Goal: Task Accomplishment & Management: Use online tool/utility

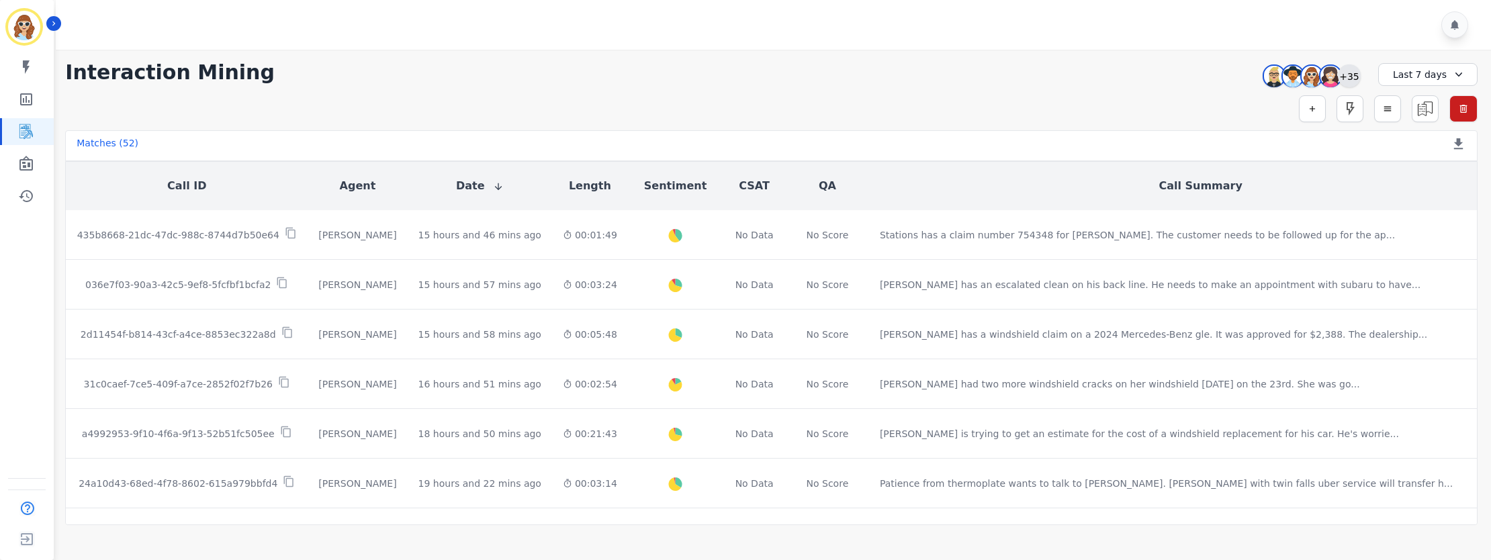
click at [1350, 75] on div "+35" at bounding box center [1348, 75] width 23 height 23
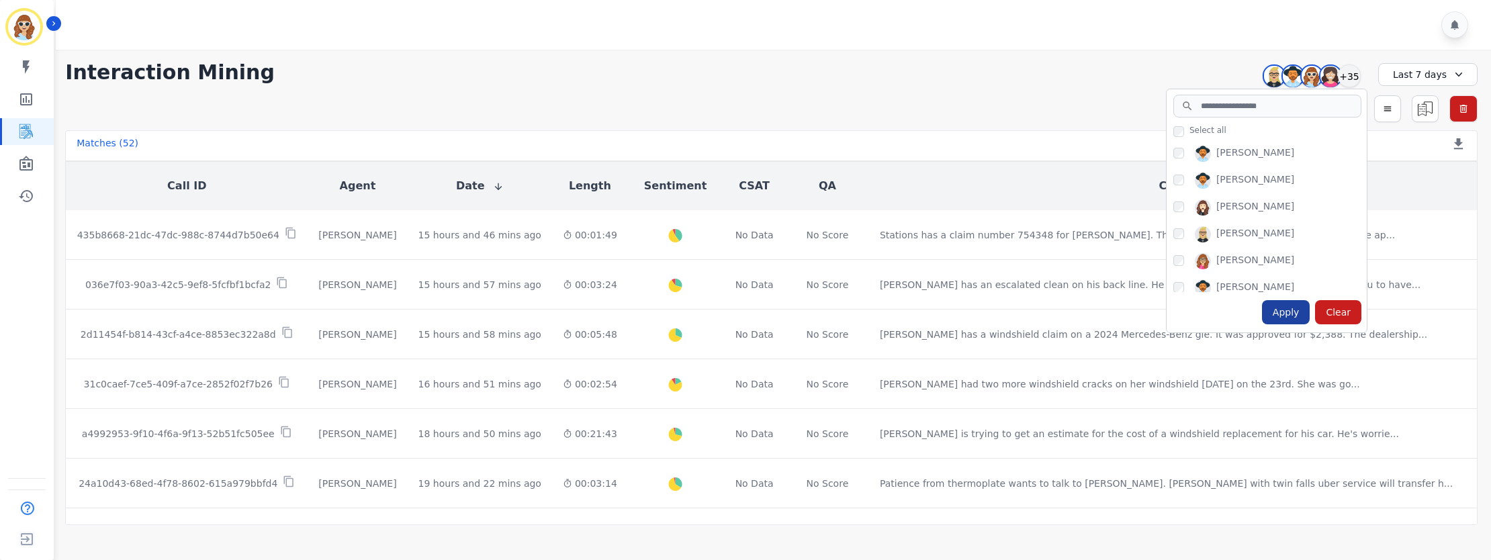
click at [1293, 313] on div "Apply" at bounding box center [1286, 312] width 48 height 24
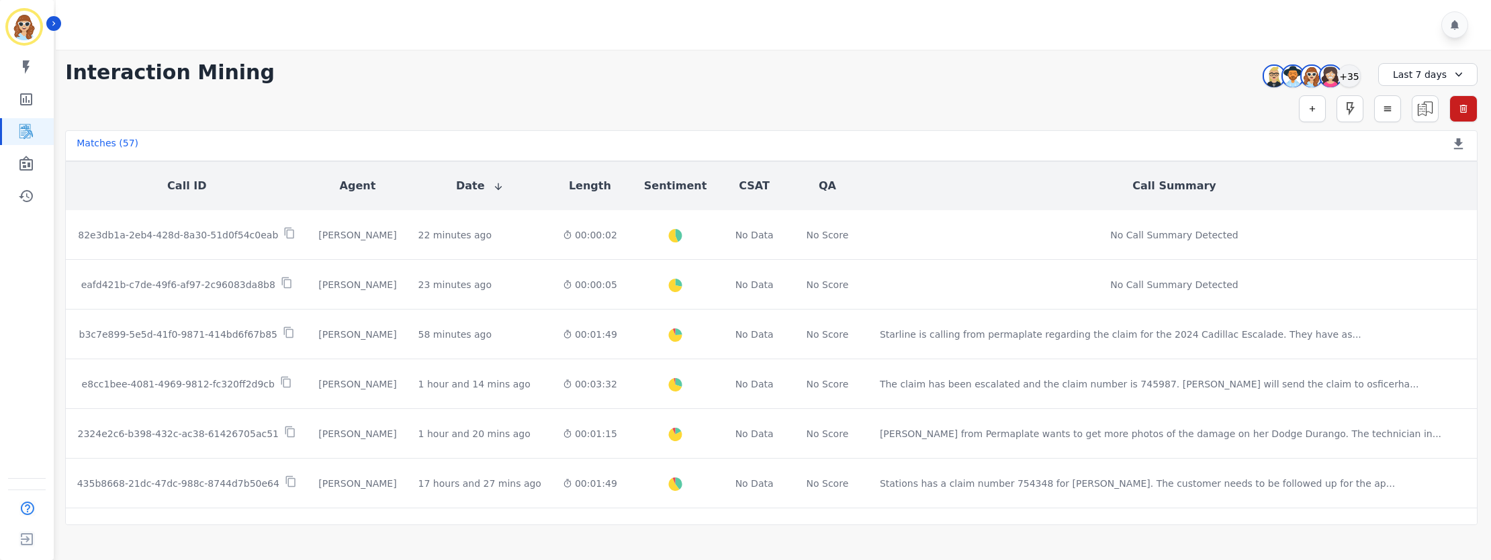
click at [607, 65] on div "**********" at bounding box center [771, 72] width 1412 height 24
click at [1354, 75] on div "+35" at bounding box center [1348, 75] width 23 height 23
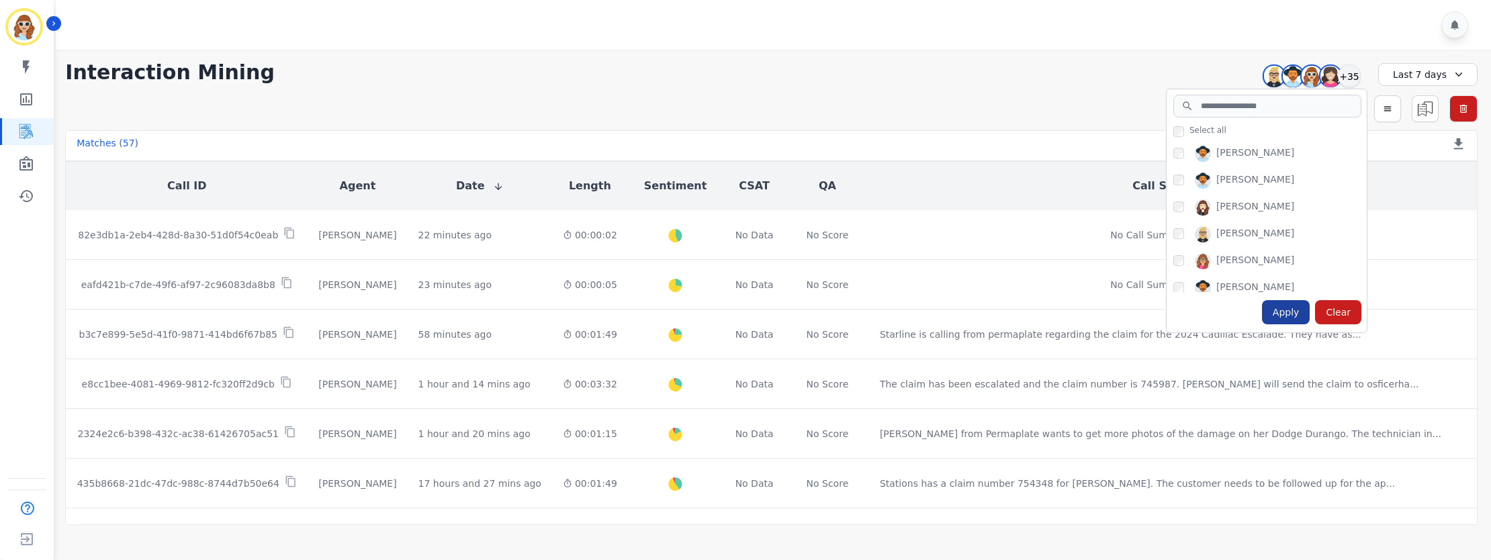
click at [1293, 318] on div "Apply" at bounding box center [1286, 312] width 48 height 24
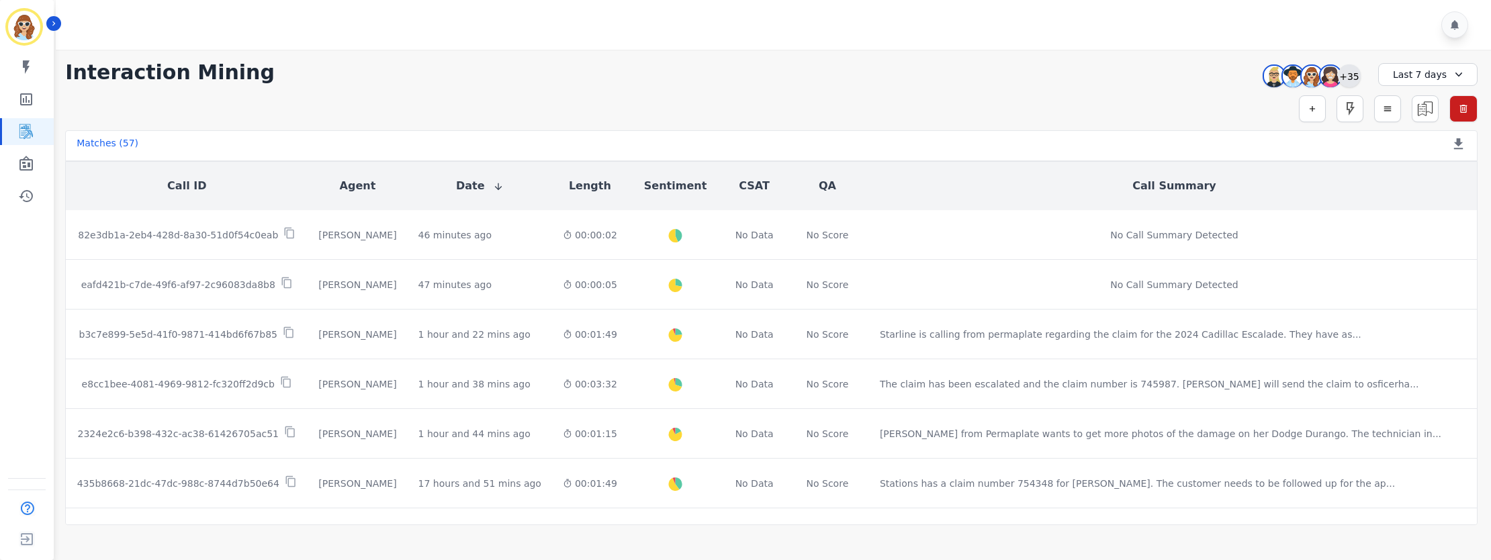
click at [1352, 77] on div "+35" at bounding box center [1348, 75] width 23 height 23
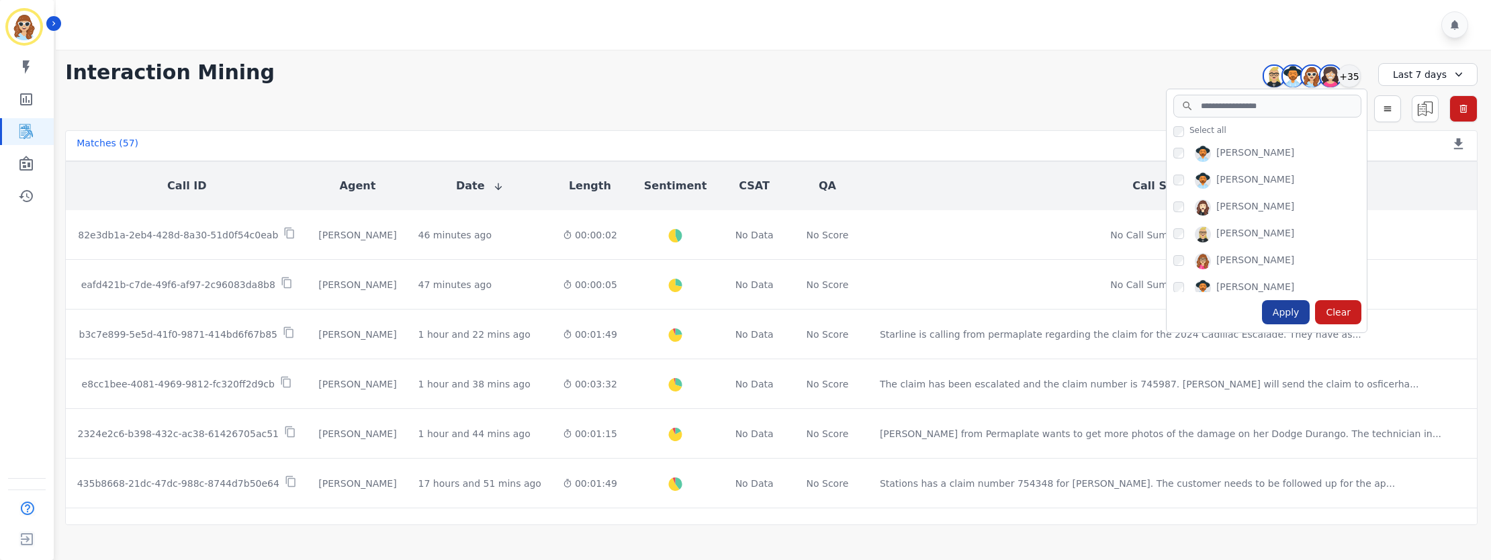
click at [1285, 317] on div "Apply" at bounding box center [1286, 312] width 48 height 24
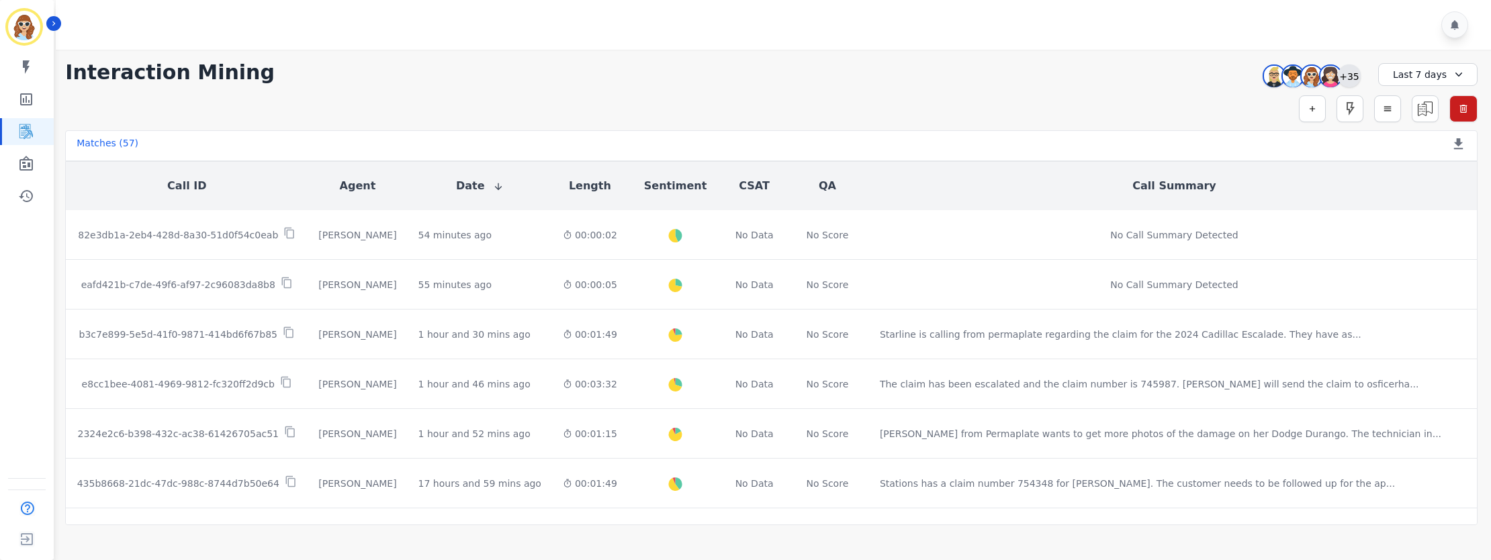
click at [1348, 75] on div "+35" at bounding box center [1348, 75] width 23 height 23
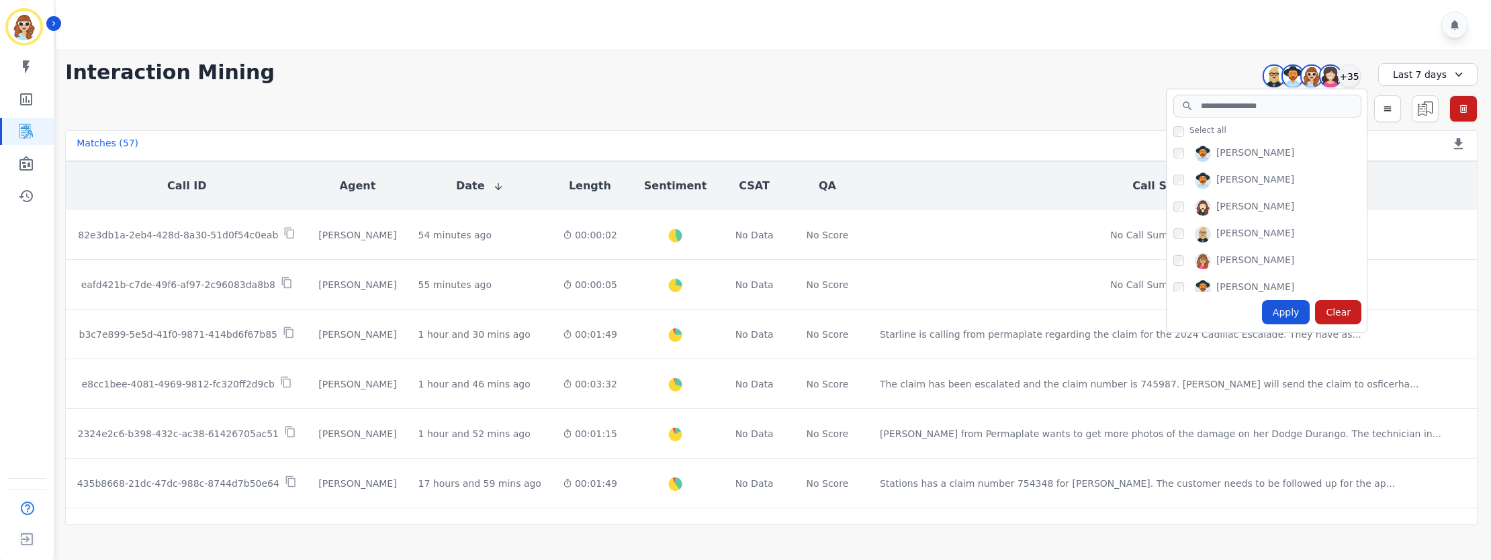
click at [1280, 318] on div "Apply" at bounding box center [1286, 312] width 48 height 24
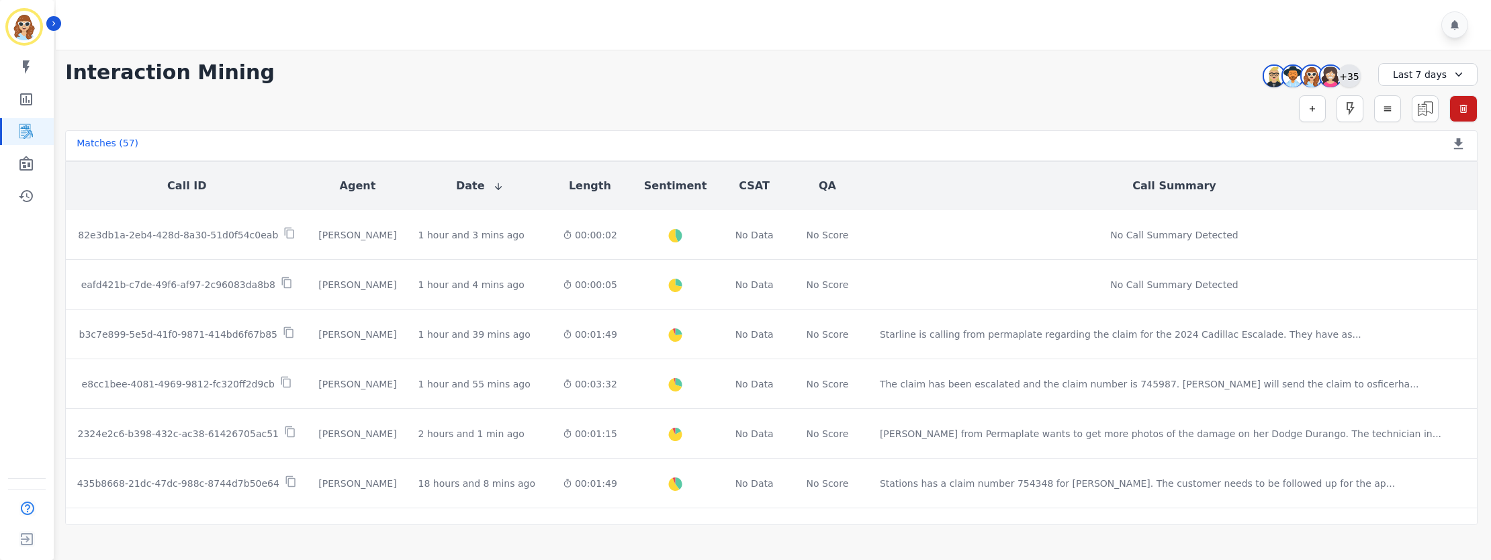
click at [1346, 77] on div "+35" at bounding box center [1348, 75] width 23 height 23
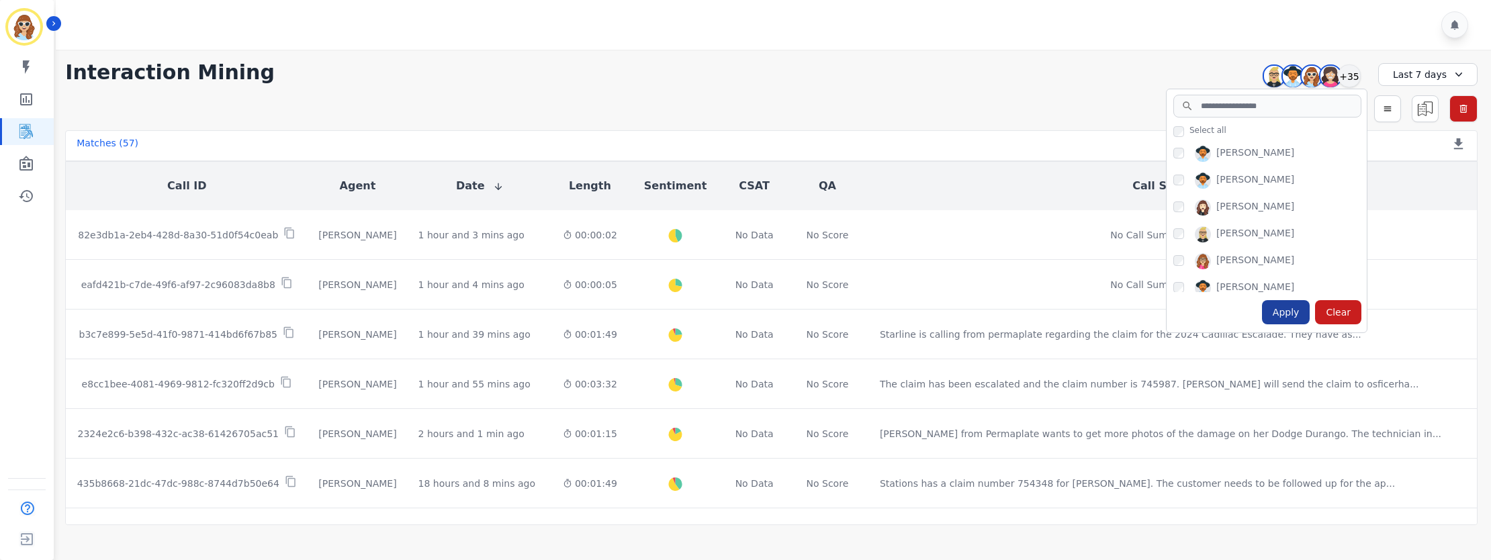
click at [1288, 310] on div "Apply" at bounding box center [1286, 312] width 48 height 24
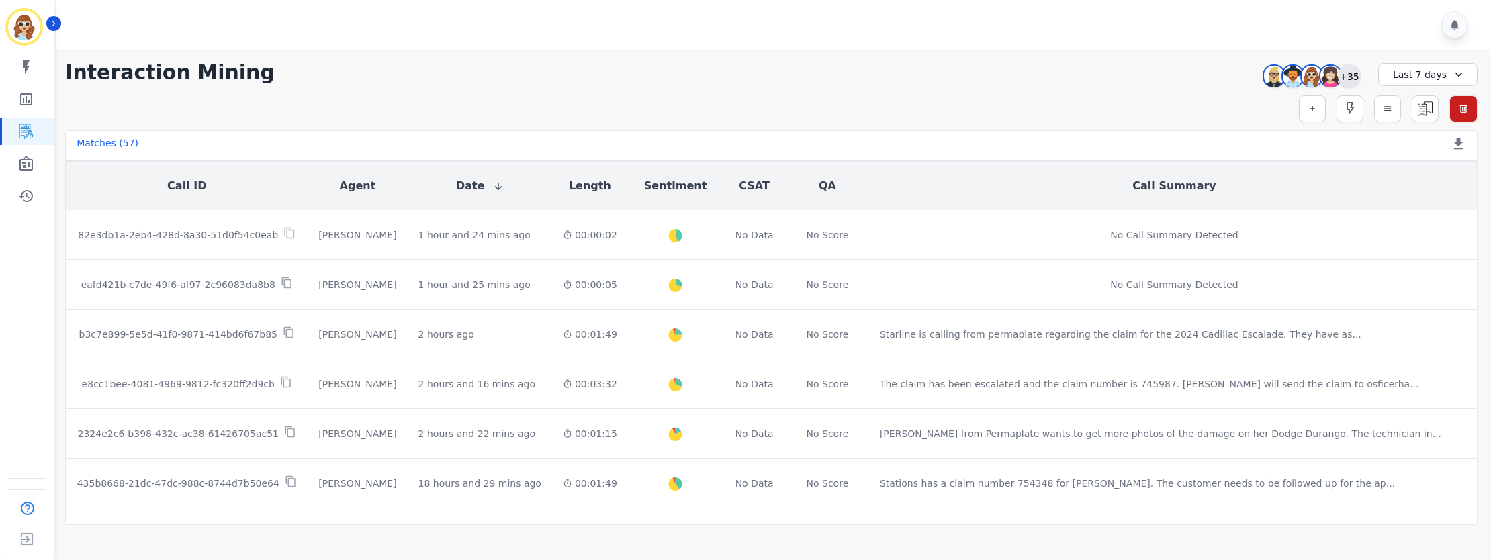
click at [1342, 79] on div "+35" at bounding box center [1348, 75] width 23 height 23
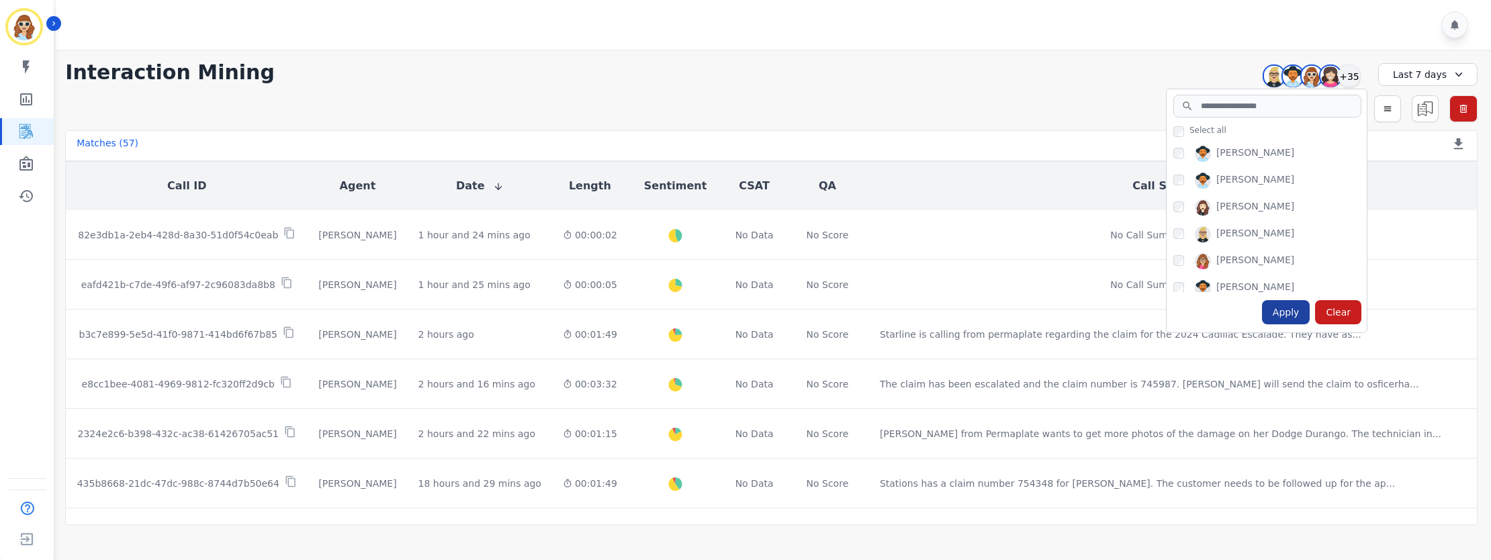
click at [1290, 310] on div "Apply" at bounding box center [1286, 312] width 48 height 24
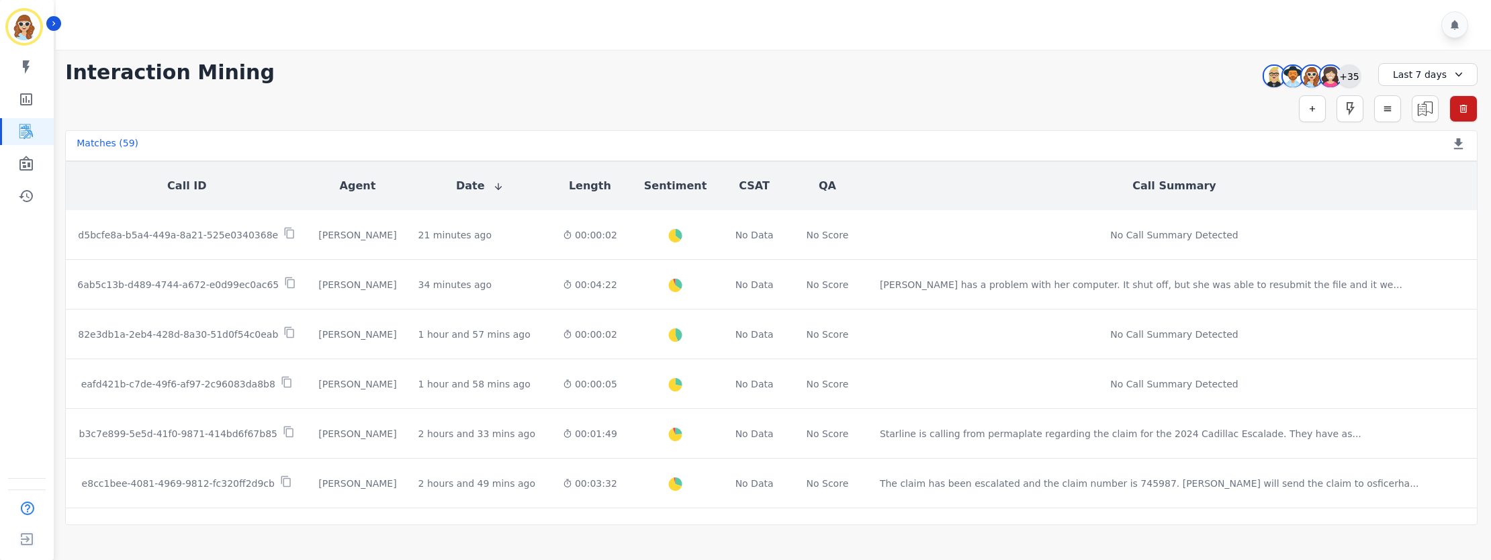
click at [1350, 81] on div "+35" at bounding box center [1348, 75] width 23 height 23
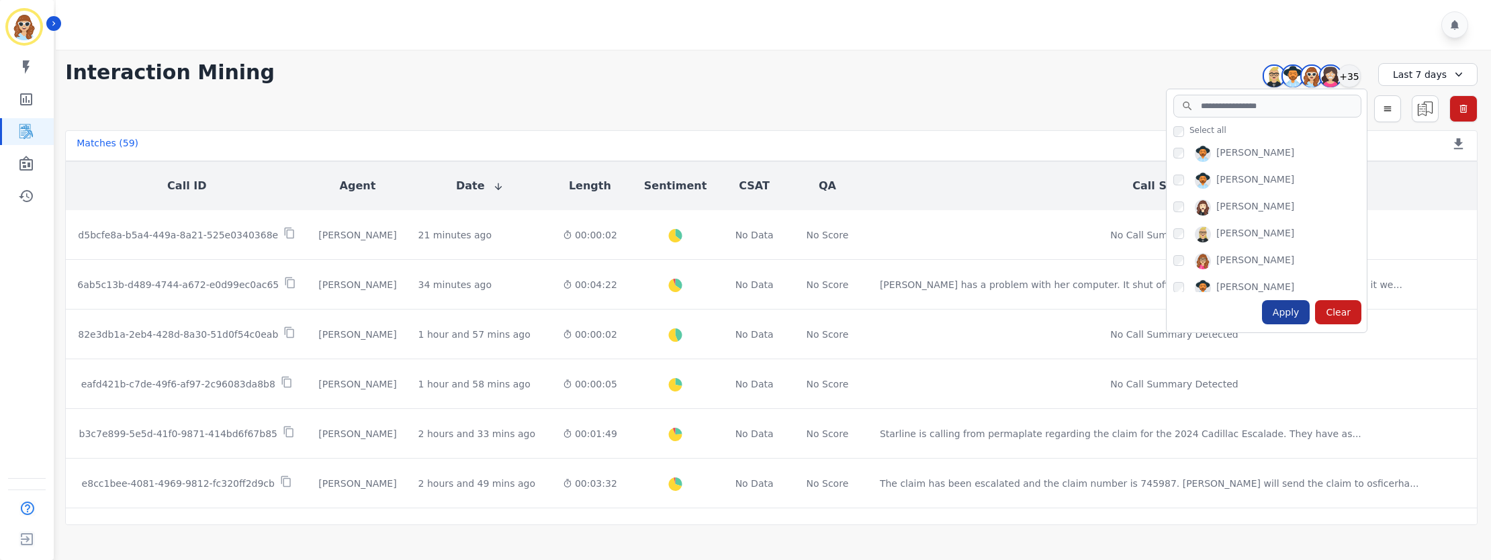
click at [1274, 313] on div "Apply" at bounding box center [1286, 312] width 48 height 24
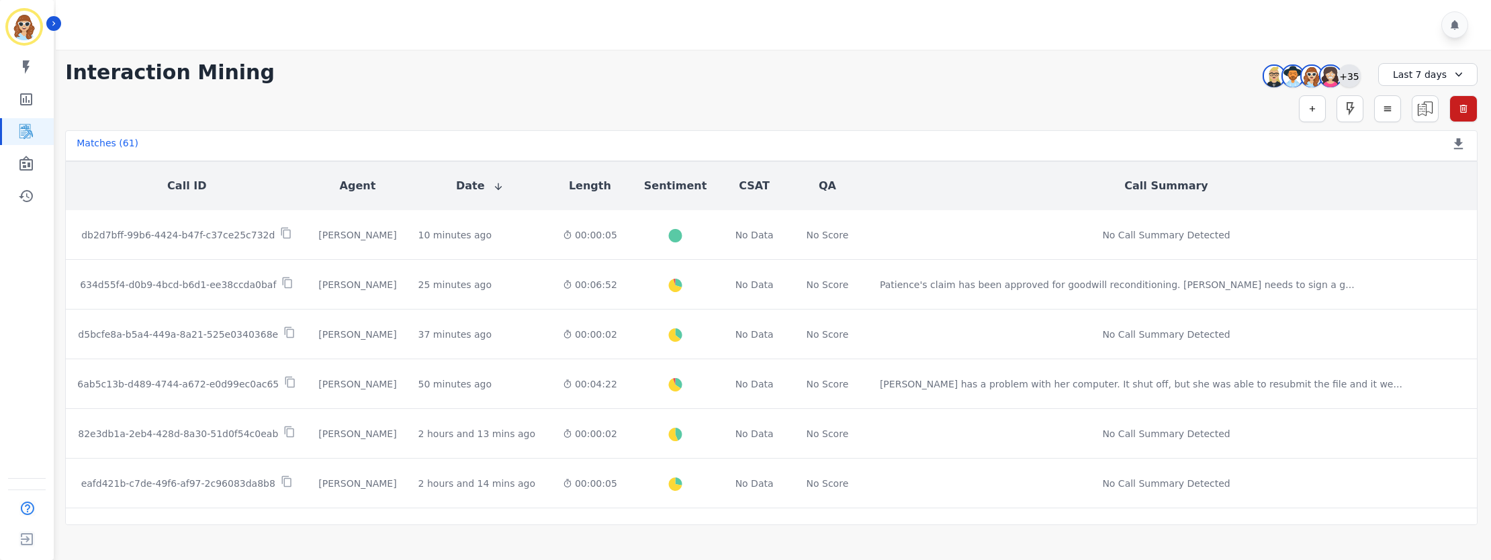
click at [1352, 73] on div "+35" at bounding box center [1348, 75] width 23 height 23
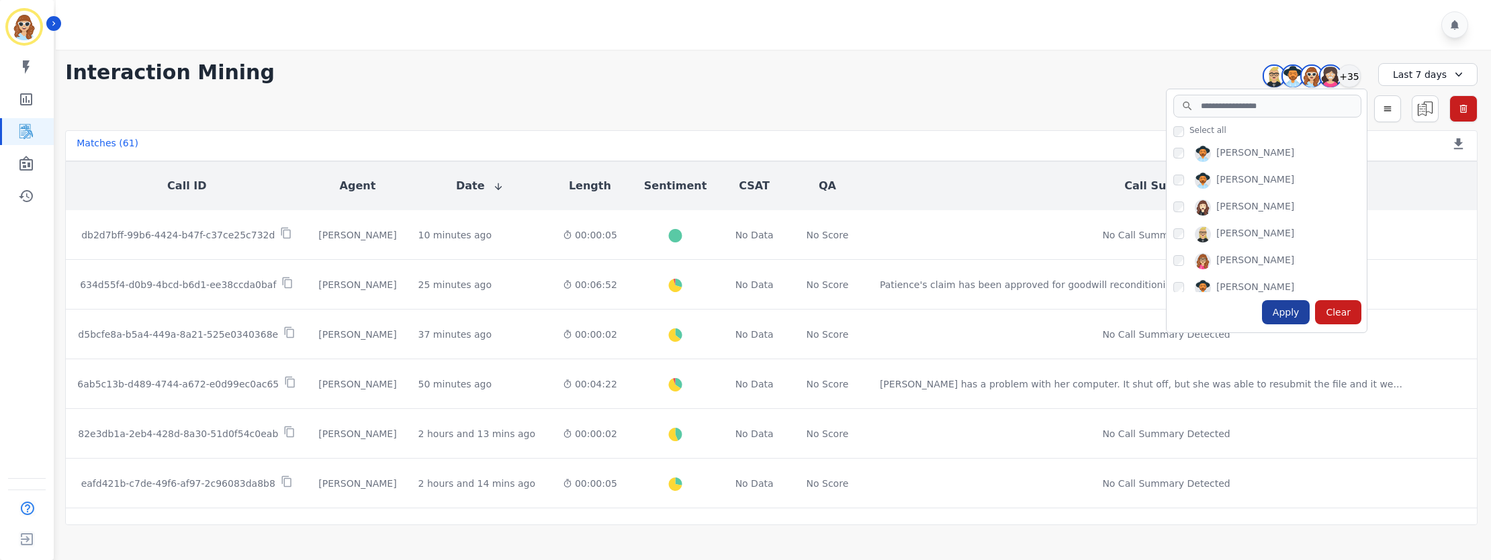
click at [1297, 314] on div "Apply" at bounding box center [1286, 312] width 48 height 24
